Goal: Task Accomplishment & Management: Complete application form

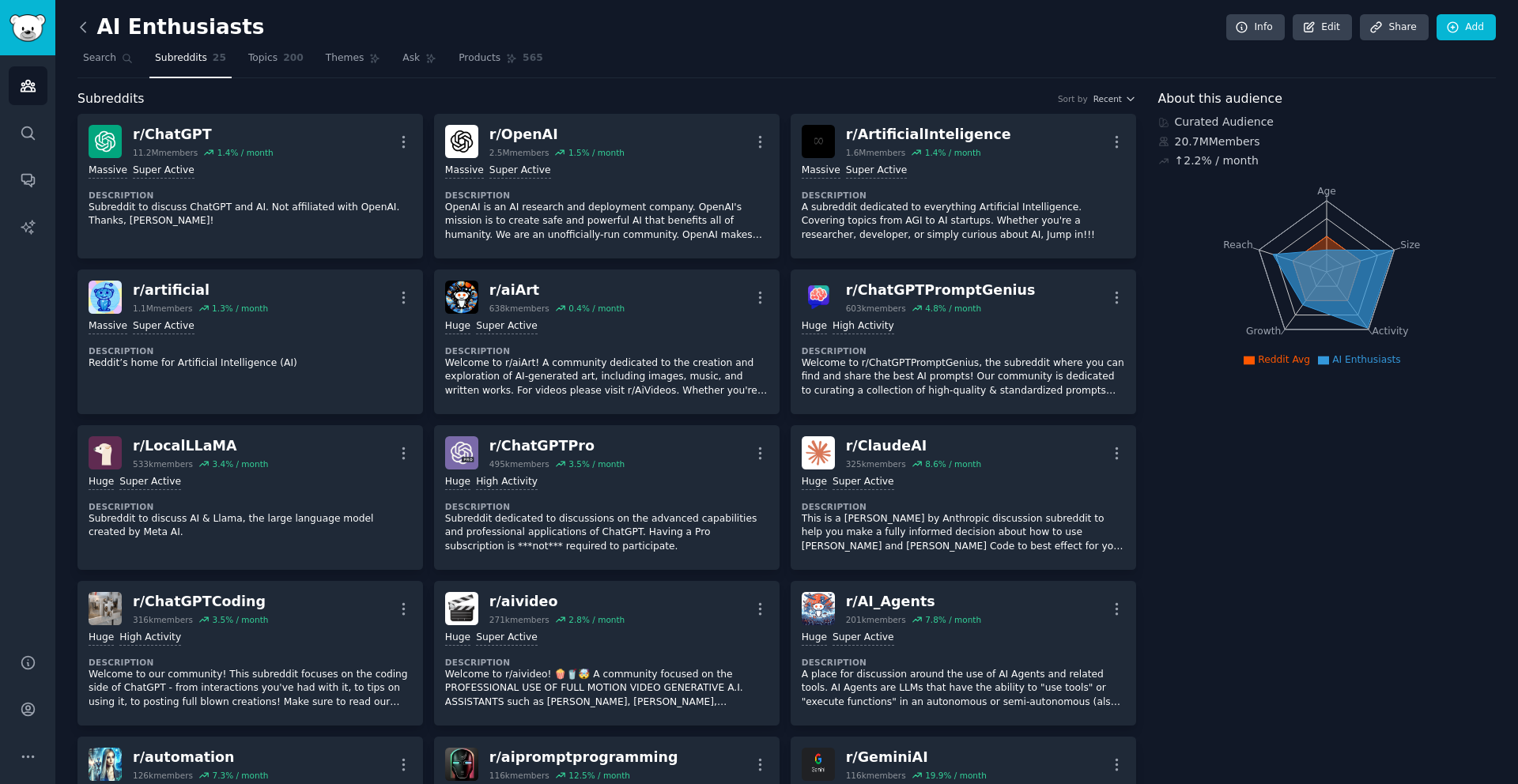
click at [82, 29] on icon at bounding box center [82, 27] width 5 height 10
click at [79, 24] on icon at bounding box center [83, 27] width 17 height 17
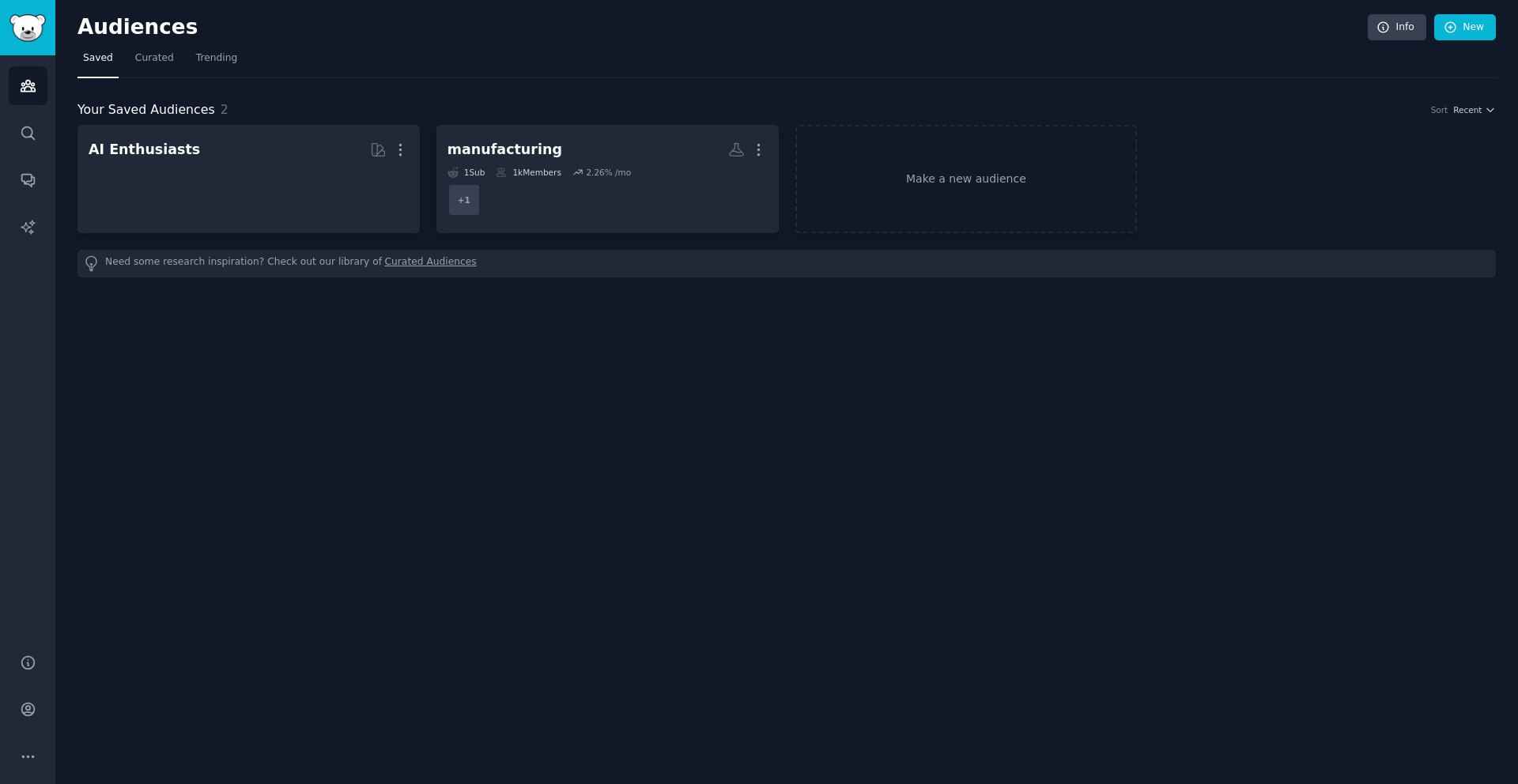
click at [79, 24] on h2 "Audiences" at bounding box center [723, 27] width 1291 height 25
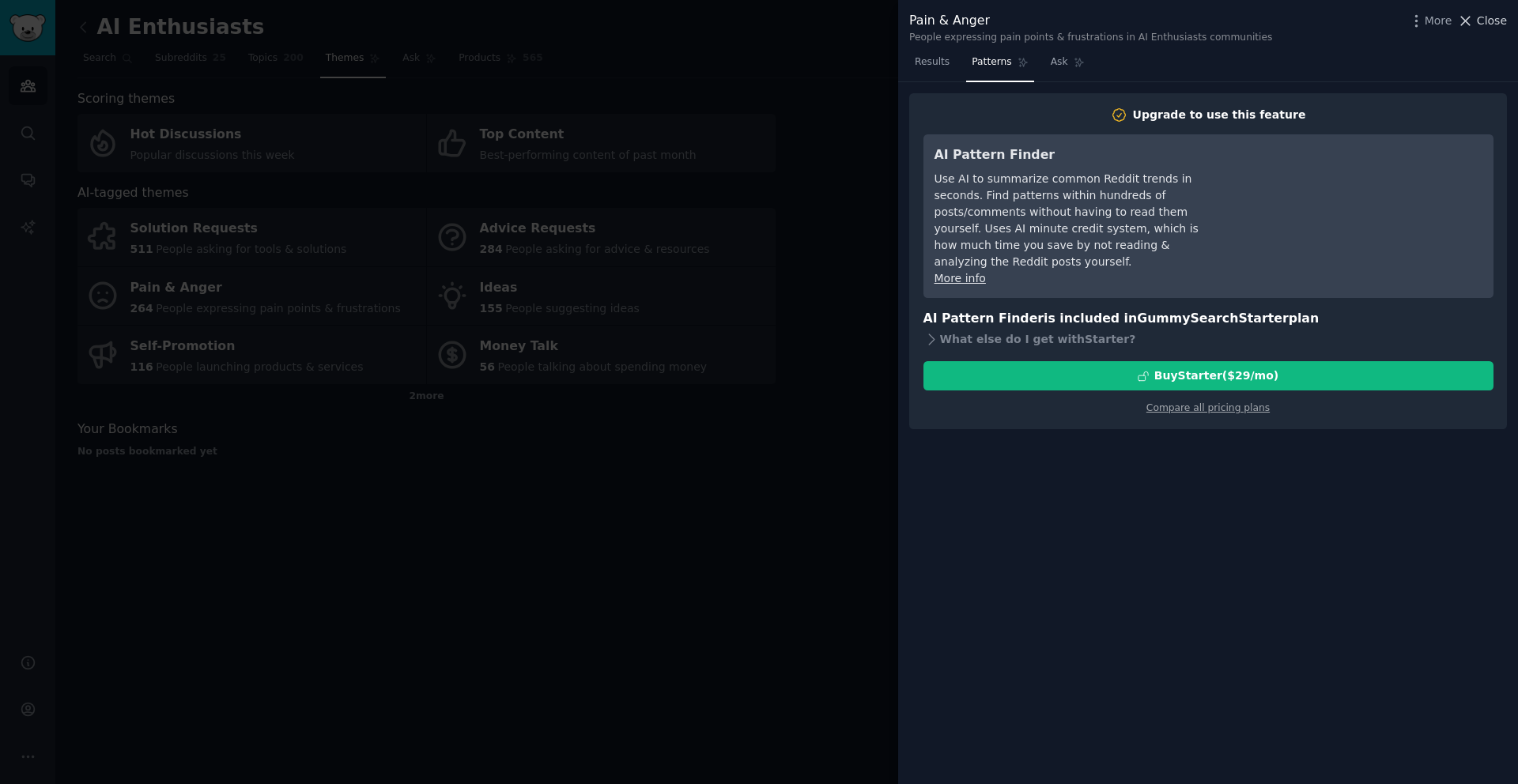
click at [1499, 28] on span "Close" at bounding box center [1491, 21] width 30 height 17
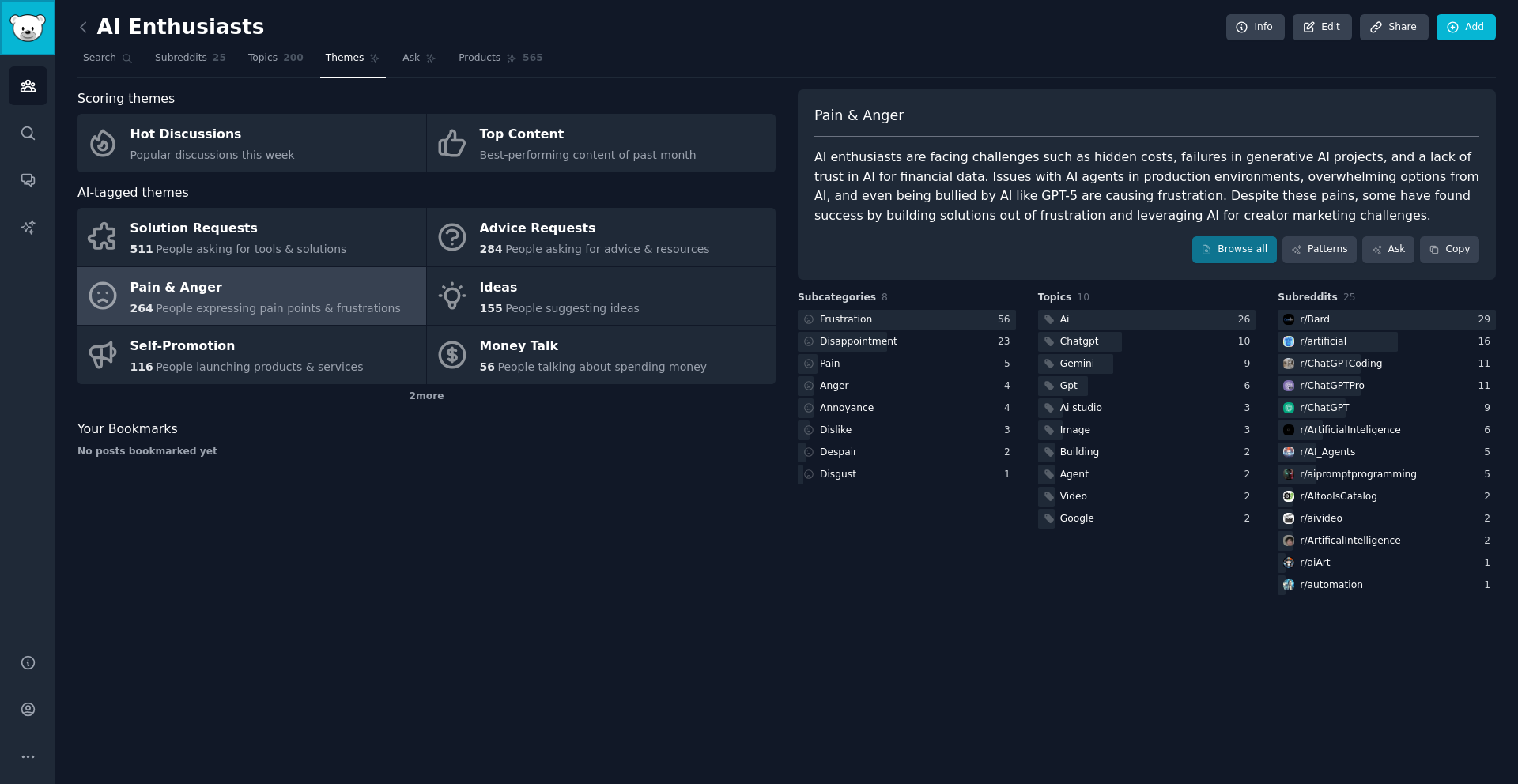
click at [29, 35] on img "Sidebar" at bounding box center [28, 28] width 37 height 28
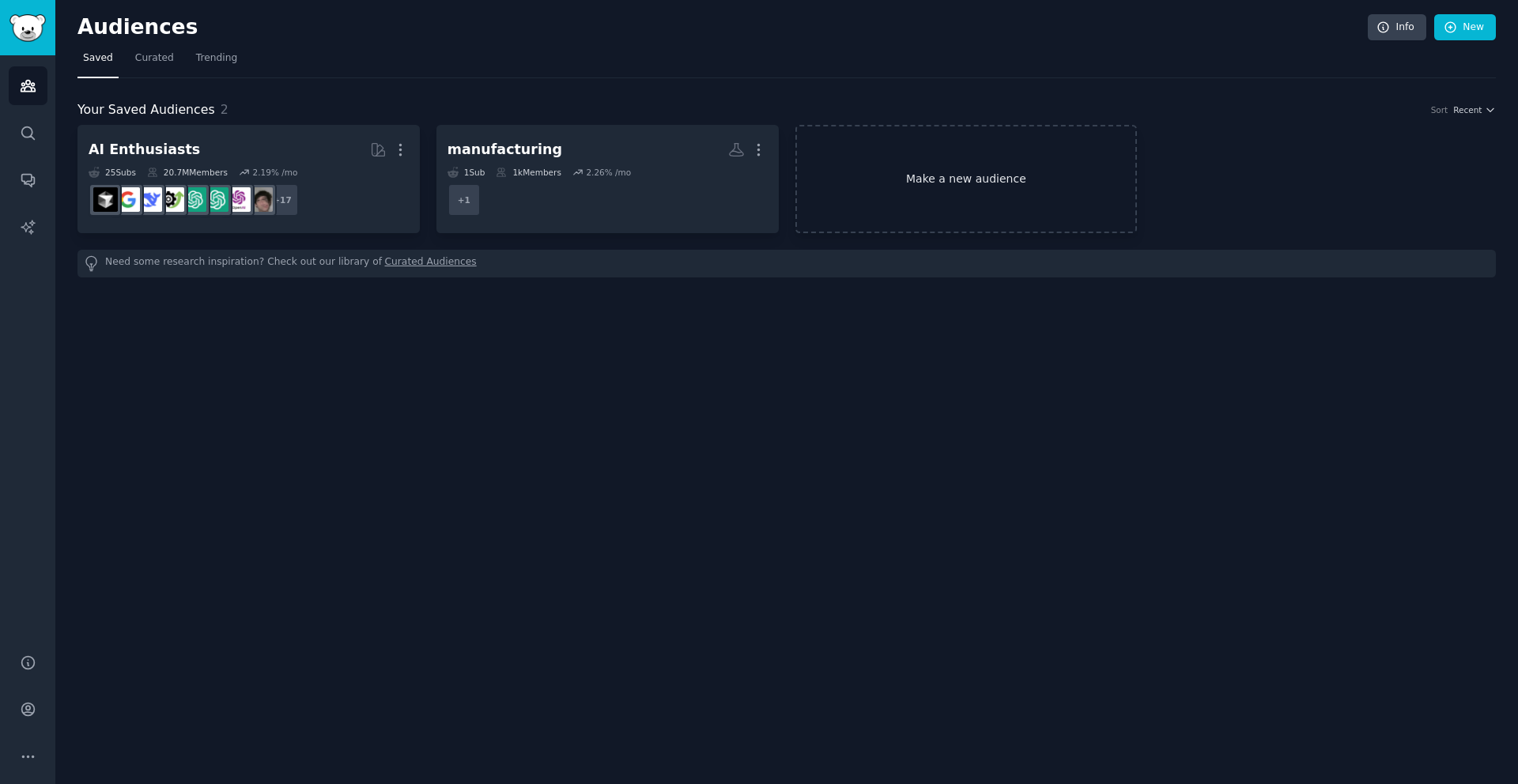
click at [970, 159] on link "Make a new audience" at bounding box center [966, 179] width 343 height 108
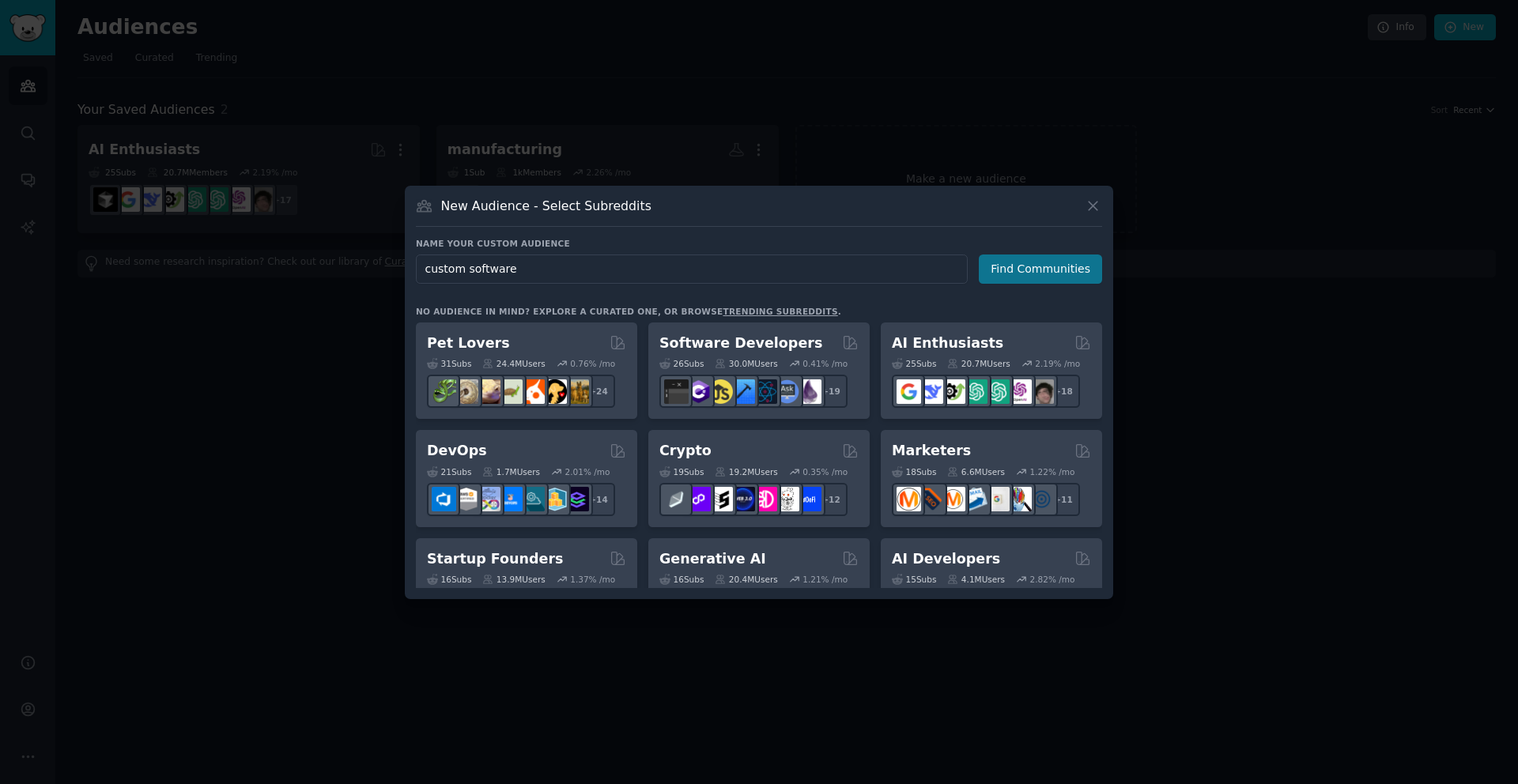
type input "custom software"
click at [1062, 259] on button "Find Communities" at bounding box center [1040, 268] width 123 height 29
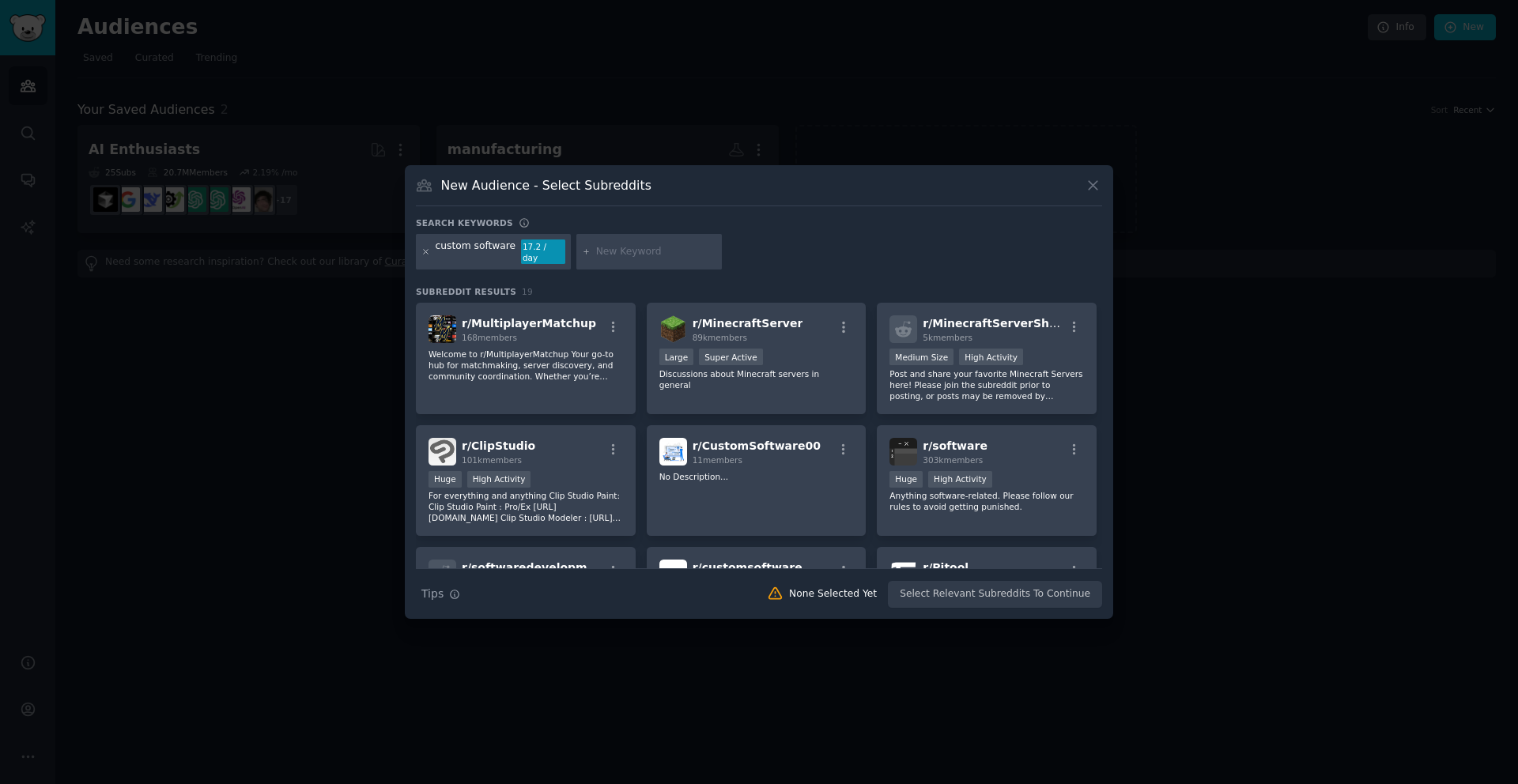
click at [423, 254] on icon at bounding box center [425, 251] width 9 height 9
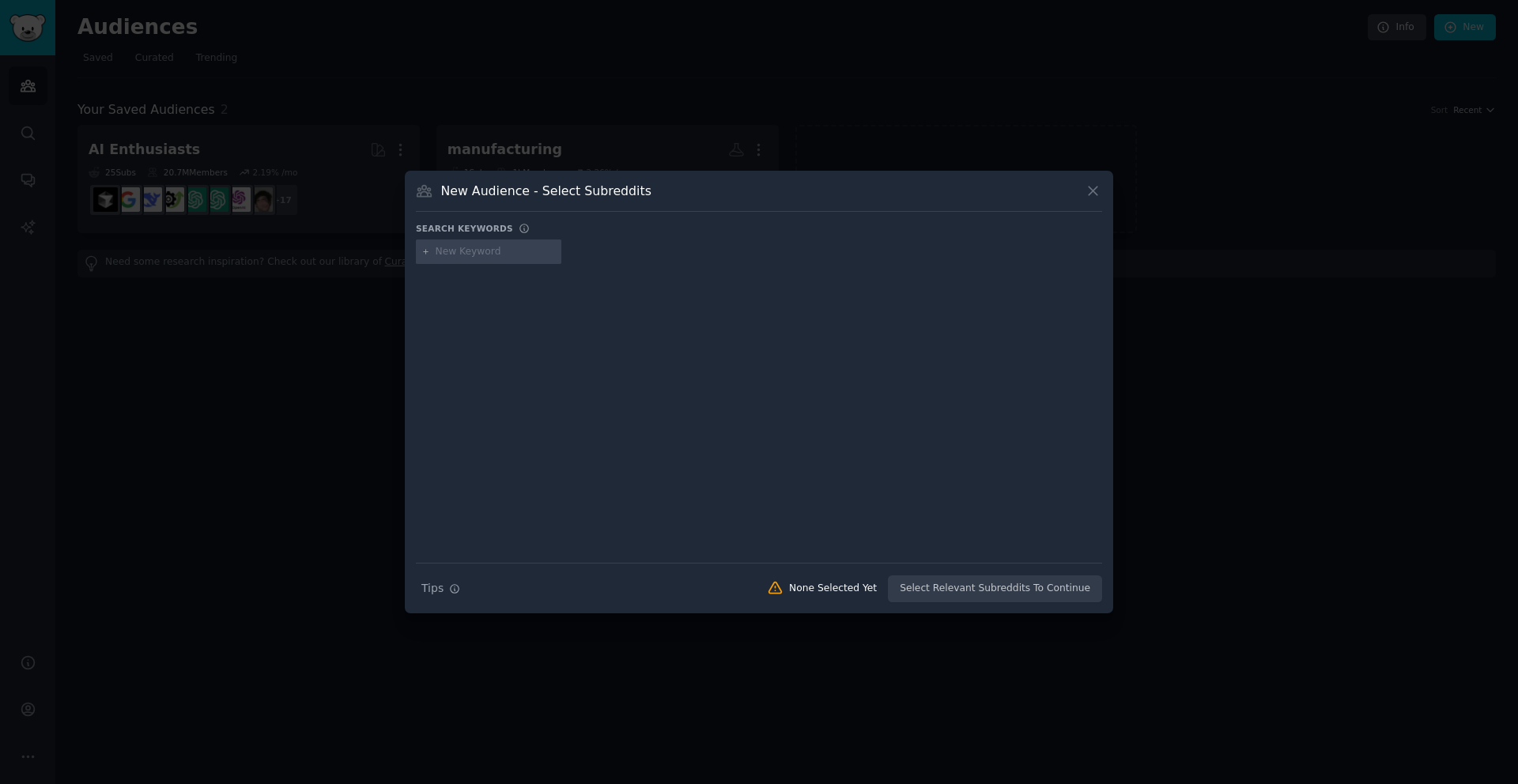
click at [463, 254] on input "text" at bounding box center [495, 252] width 120 height 14
type input "saas"
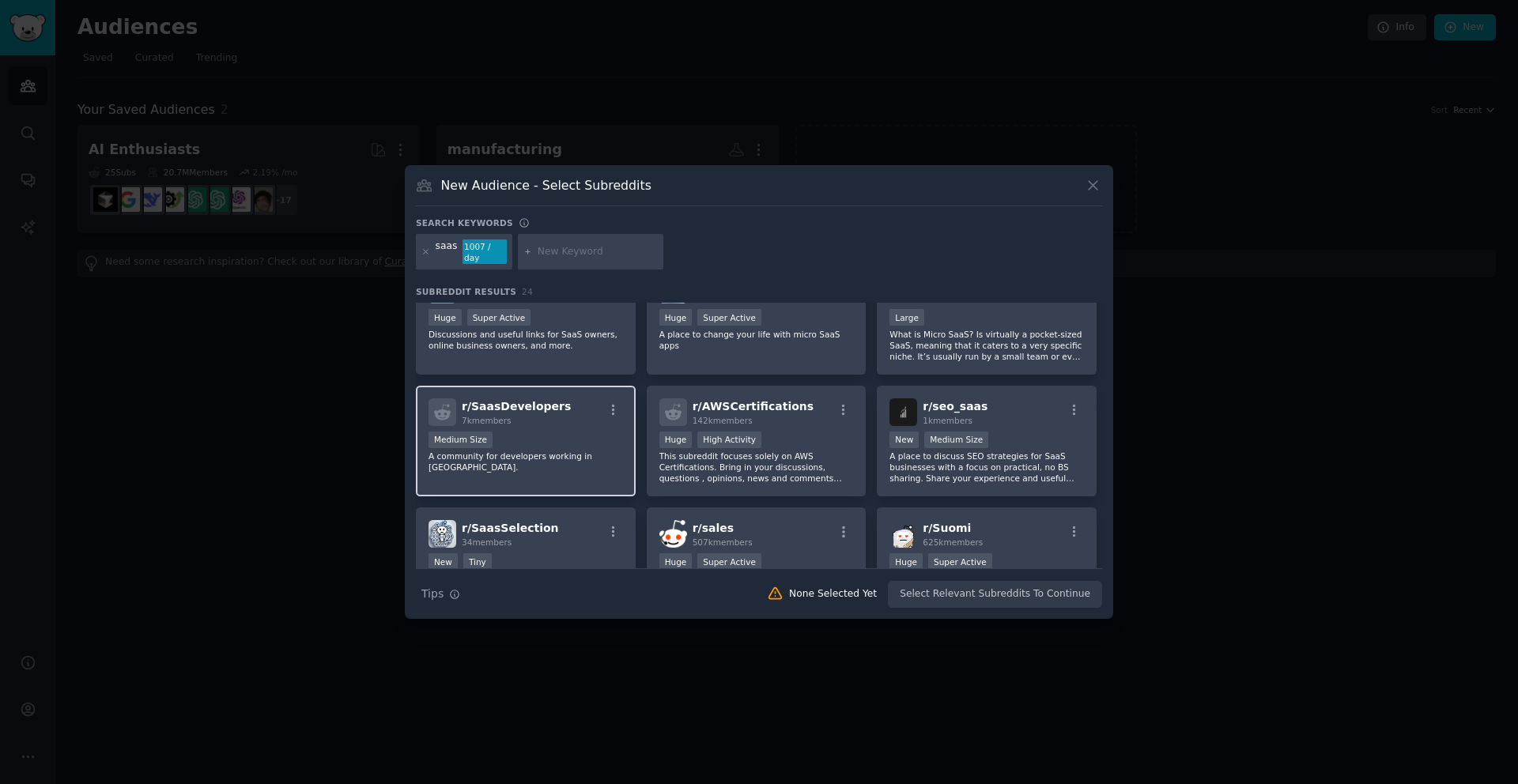
scroll to position [41, 0]
click at [573, 450] on p "A community for developers working in [GEOGRAPHIC_DATA]." at bounding box center [526, 460] width 195 height 22
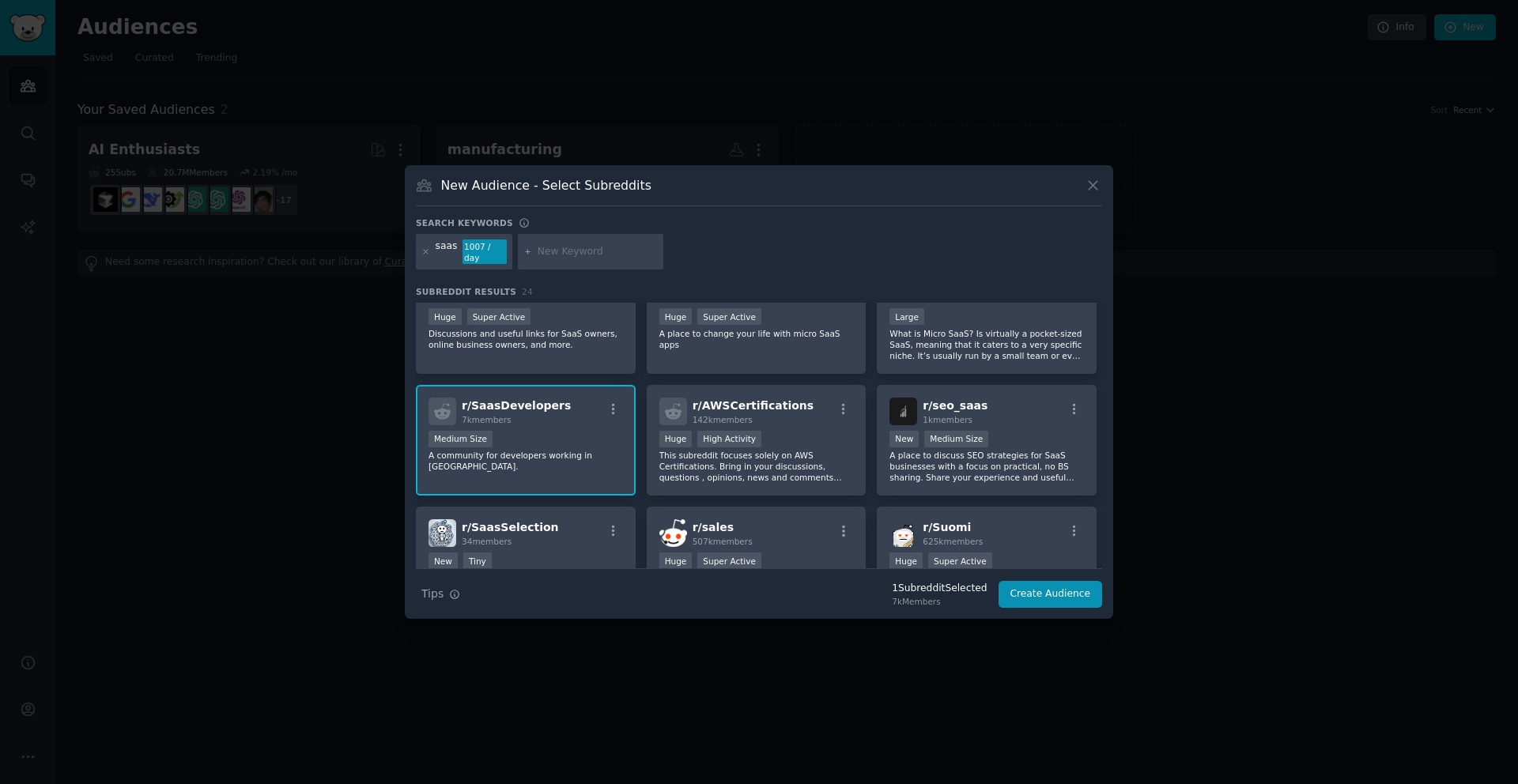
click at [590, 254] on input "text" at bounding box center [597, 252] width 120 height 14
